Goal: Task Accomplishment & Management: Use online tool/utility

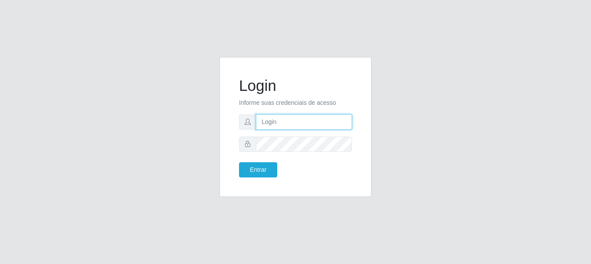
click at [296, 118] on input "text" at bounding box center [304, 121] width 96 height 15
type input "[EMAIL_ADDRESS][DOMAIN_NAME]"
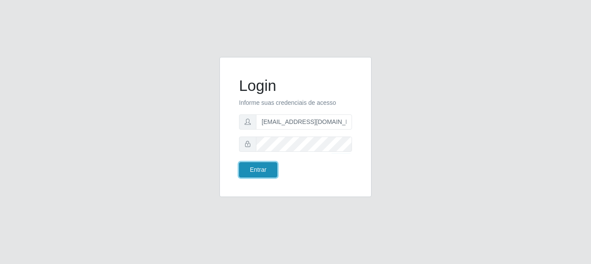
click at [260, 170] on button "Entrar" at bounding box center [258, 169] width 38 height 15
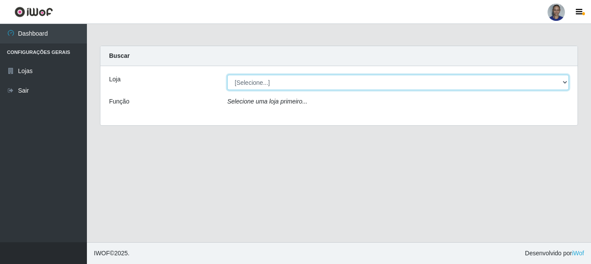
click at [547, 81] on select "[Selecione...] Supermercado [GEOGRAPHIC_DATA]" at bounding box center [398, 82] width 342 height 15
select select "165"
click at [227, 75] on select "[Selecione...] Supermercado [GEOGRAPHIC_DATA]" at bounding box center [398, 82] width 342 height 15
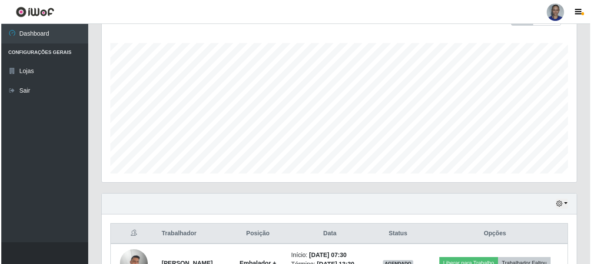
scroll to position [304, 0]
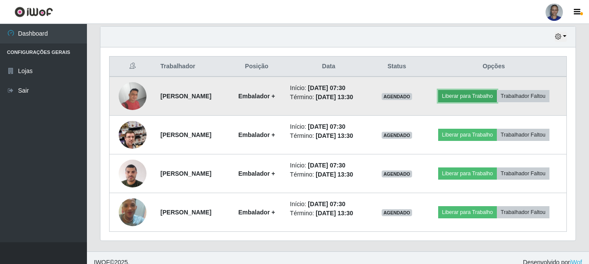
click at [459, 96] on button "Liberar para Trabalho" at bounding box center [467, 96] width 59 height 12
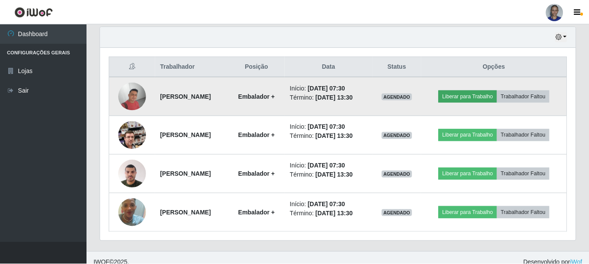
scroll to position [180, 471]
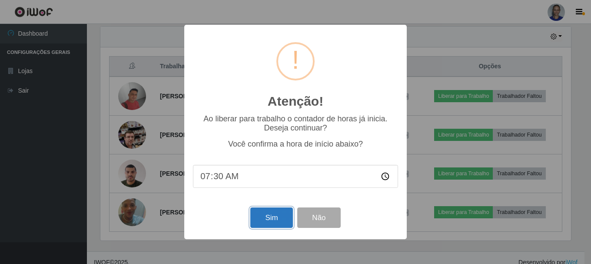
click at [270, 221] on button "Sim" at bounding box center [271, 217] width 42 height 20
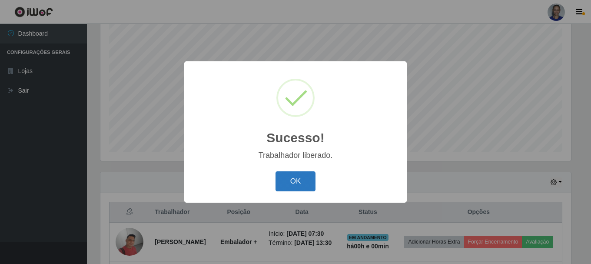
click at [286, 185] on button "OK" at bounding box center [296, 181] width 40 height 20
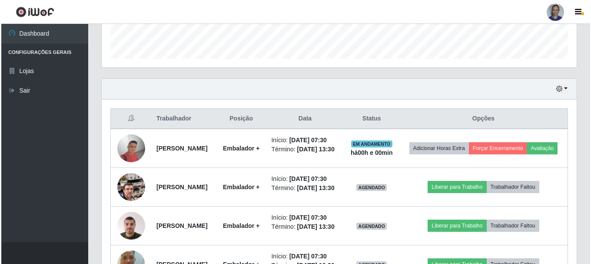
scroll to position [333, 0]
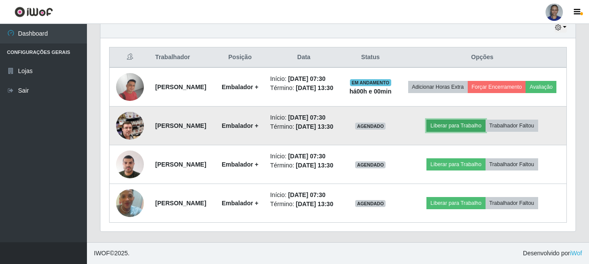
click at [466, 120] on button "Liberar para Trabalho" at bounding box center [455, 126] width 59 height 12
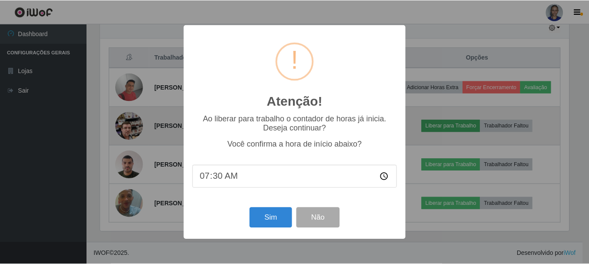
scroll to position [180, 471]
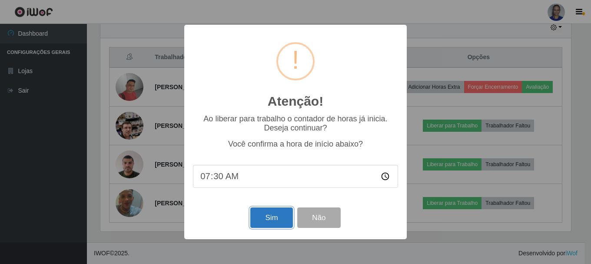
click at [278, 220] on button "Sim" at bounding box center [271, 217] width 42 height 20
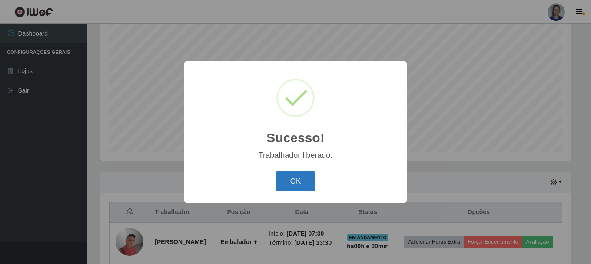
click at [293, 180] on button "OK" at bounding box center [296, 181] width 40 height 20
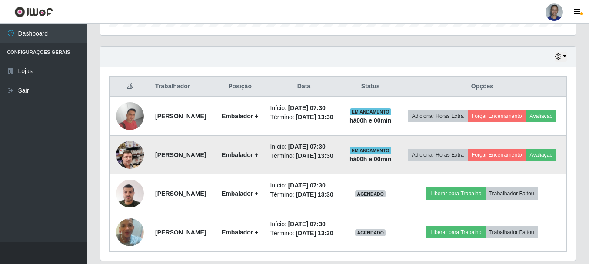
scroll to position [289, 0]
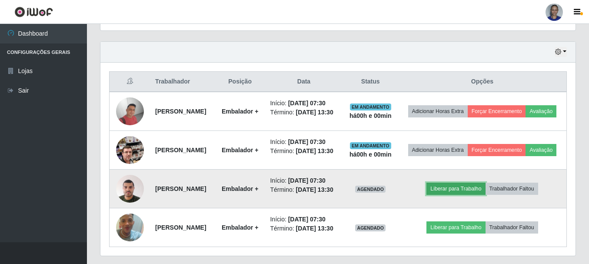
click at [450, 195] on button "Liberar para Trabalho" at bounding box center [455, 189] width 59 height 12
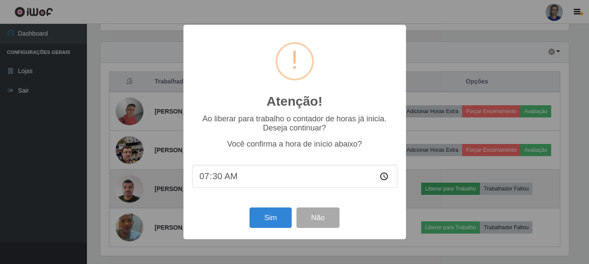
scroll to position [180, 471]
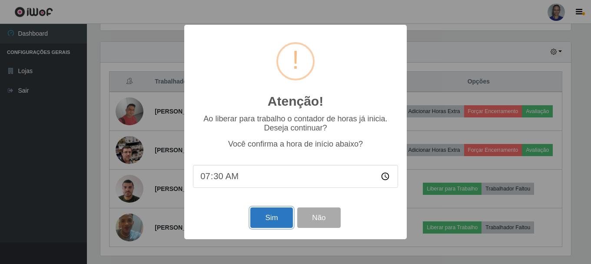
click at [278, 220] on button "Sim" at bounding box center [271, 217] width 42 height 20
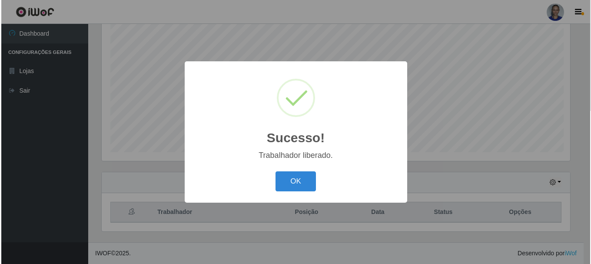
scroll to position [0, 0]
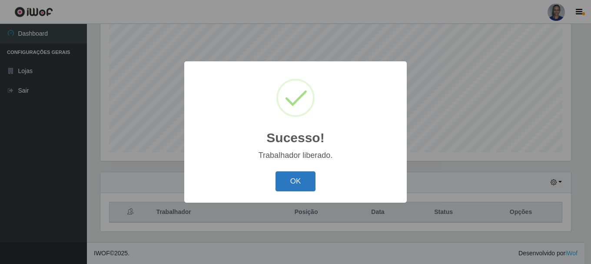
click at [293, 176] on button "OK" at bounding box center [296, 181] width 40 height 20
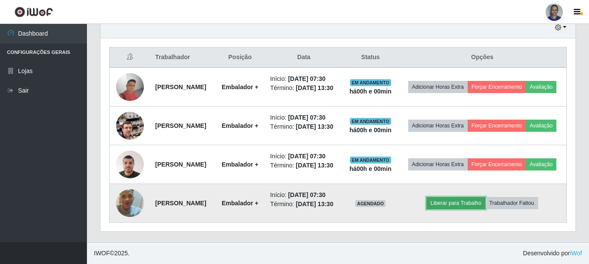
click at [454, 200] on button "Liberar para Trabalho" at bounding box center [455, 203] width 59 height 12
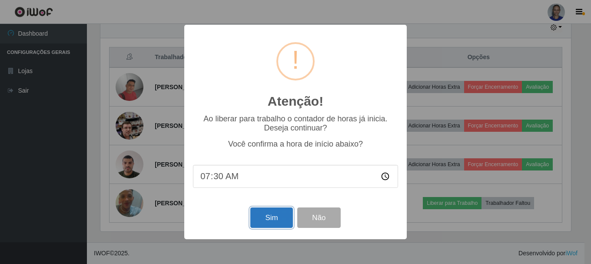
click at [272, 215] on button "Sim" at bounding box center [271, 217] width 42 height 20
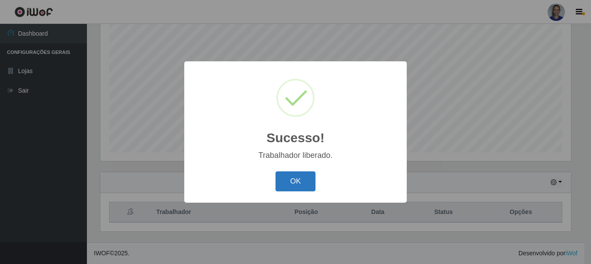
click at [291, 186] on button "OK" at bounding box center [296, 181] width 40 height 20
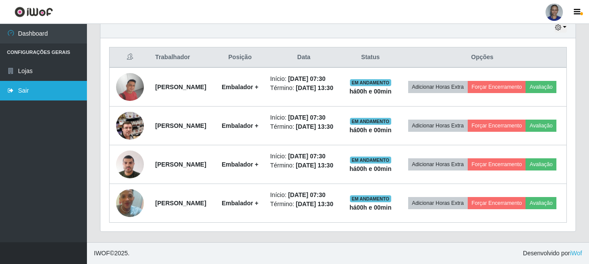
click at [53, 89] on link "Sair" at bounding box center [43, 91] width 87 height 20
